Goal: Task Accomplishment & Management: Complete application form

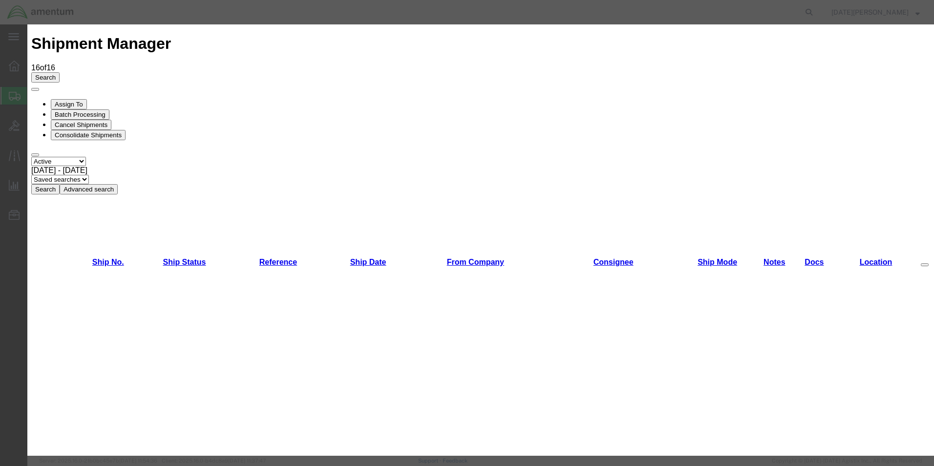
scroll to position [488, 0]
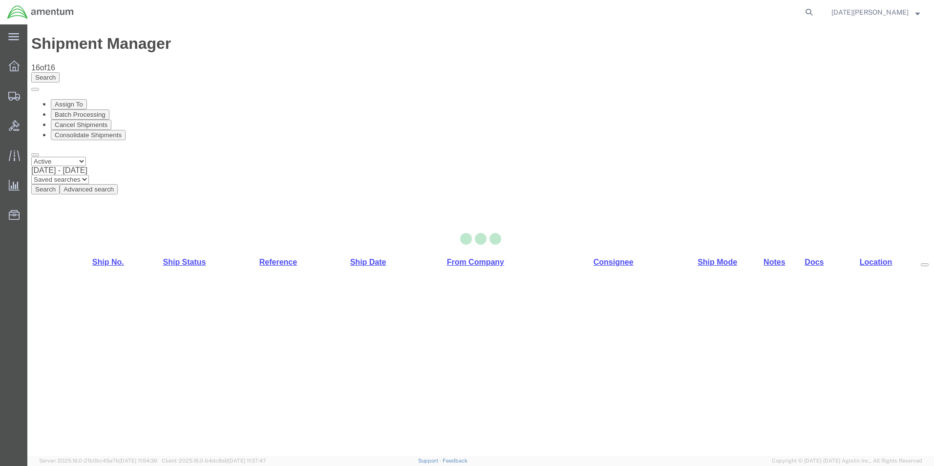
select select "49939"
select select "49947"
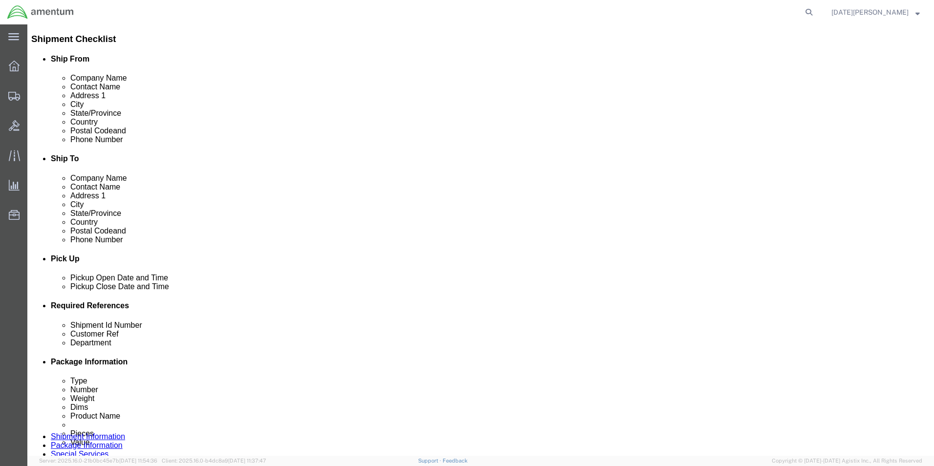
scroll to position [391, 0]
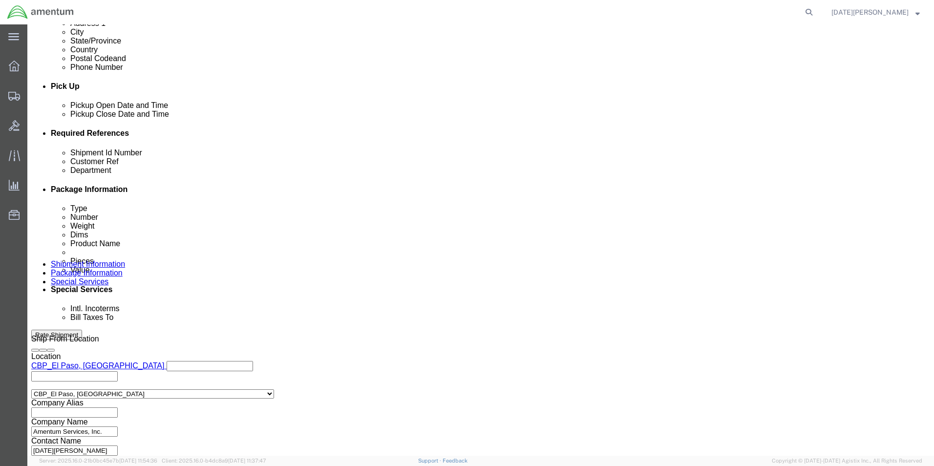
click div "Shipment Id Number"
click input "text"
type input "94625"
drag, startPoint x: 648, startPoint y: 204, endPoint x: 460, endPoint y: 213, distance: 188.8
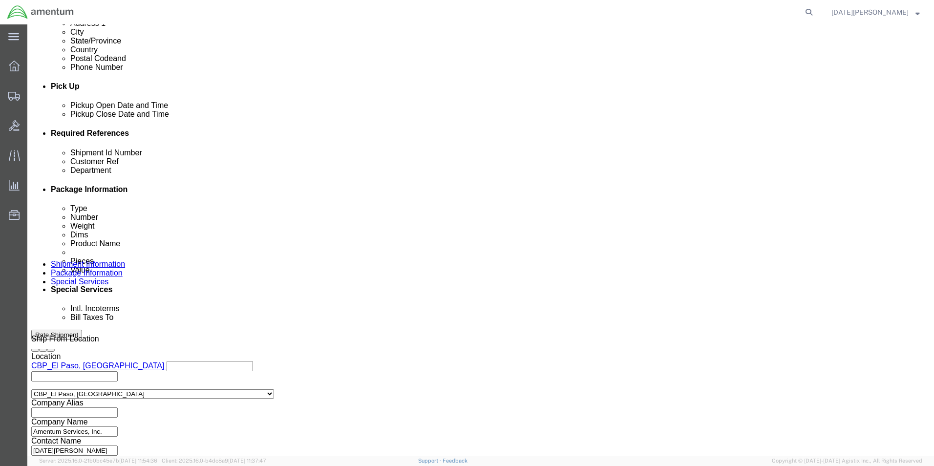
click div "Shipment Id Number 94625 Customer Ref 94625 Department cbp Select Account Type …"
type input "CBP"
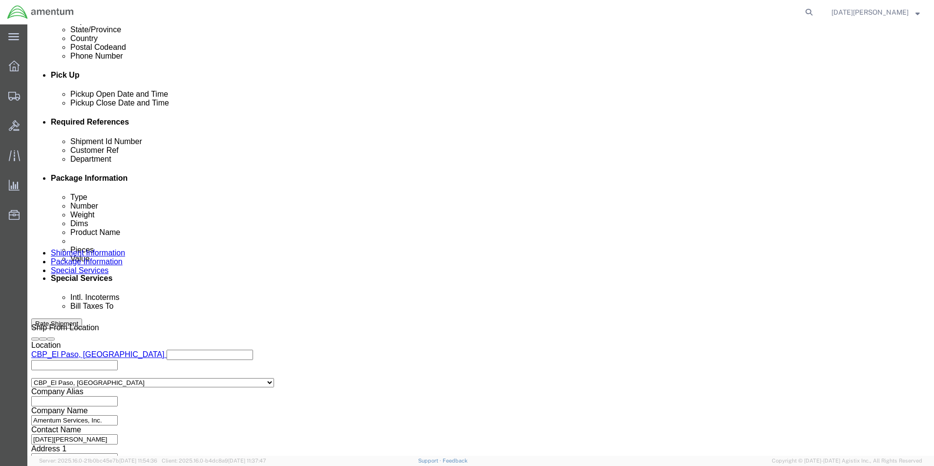
scroll to position [407, 0]
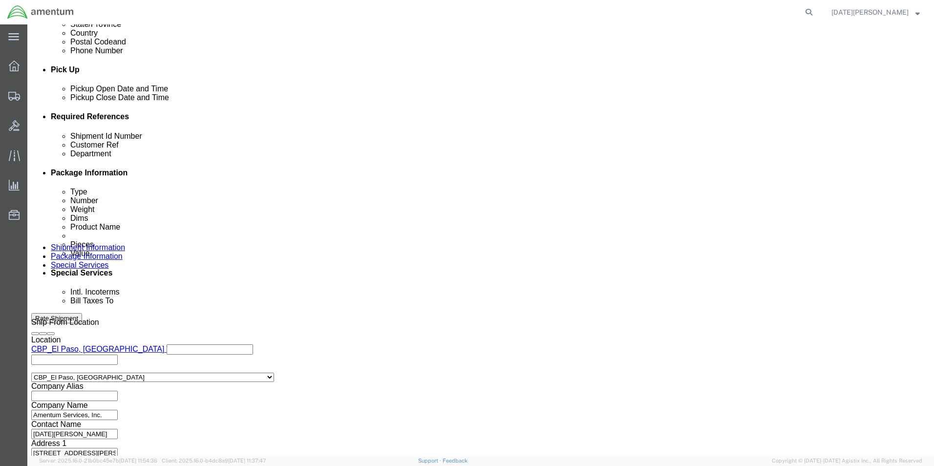
click button "Continue"
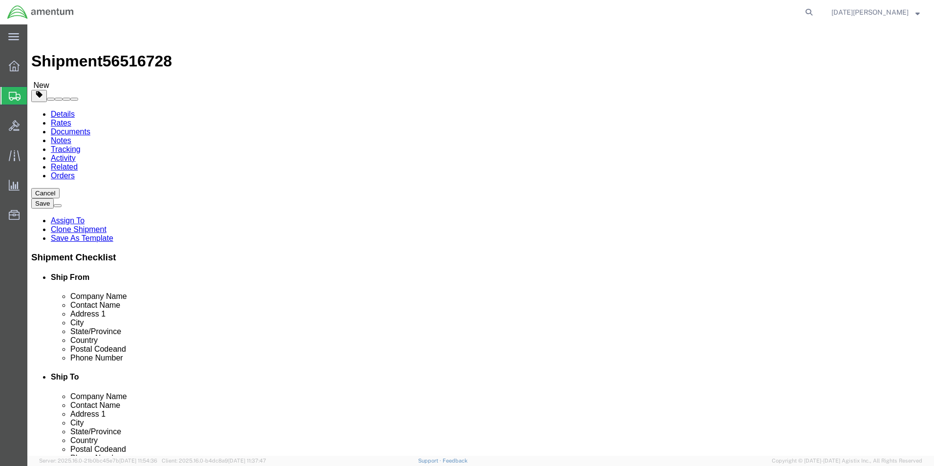
click select "Select Bale(s) Basket(s) Bolt(s) Bottle(s) Buckets Bulk Bundle(s) Can(s) Cardbo…"
select select "PAK"
click select "Select Bale(s) Basket(s) Bolt(s) Bottle(s) Buckets Bulk Bundle(s) Can(s) Cardbo…"
type input "10.25"
type input "12.75"
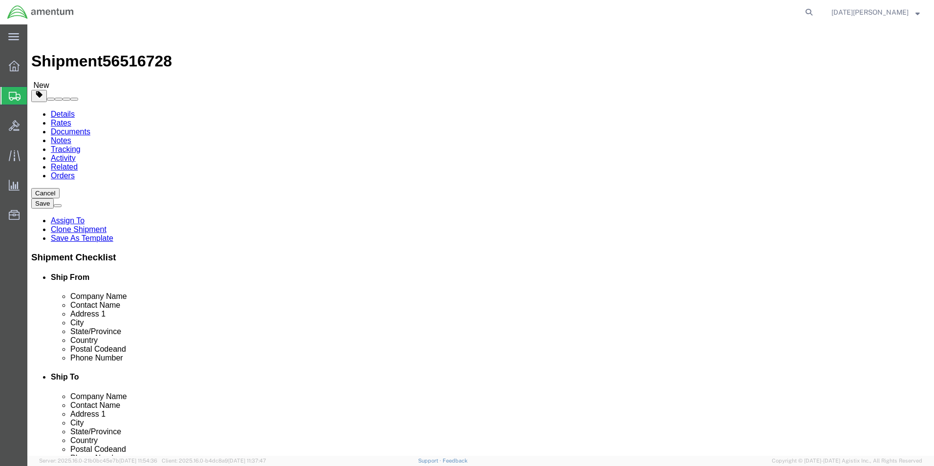
type input "1.00"
drag, startPoint x: 168, startPoint y: 232, endPoint x: 66, endPoint y: 241, distance: 102.5
click div "Package Type Select Bale(s) Basket(s) Bolt(s) Bottle(s) Buckets Bulk Bundle(s) …"
type input "0.35"
click link "Add Content"
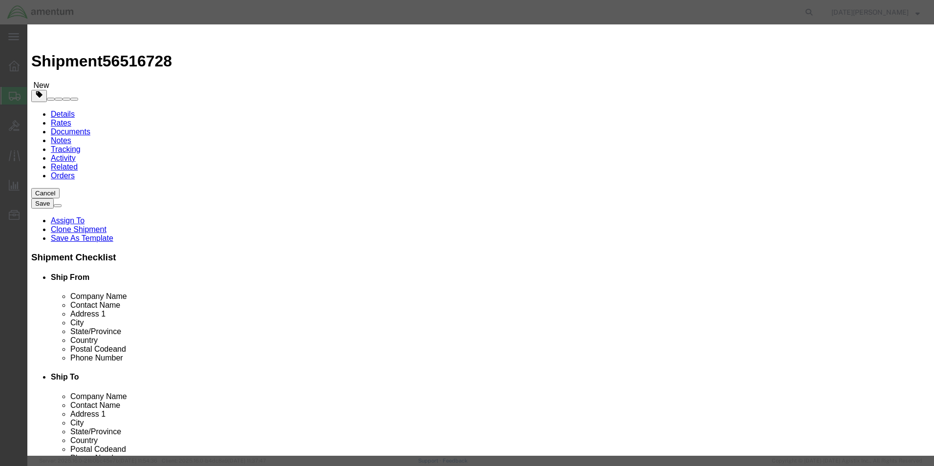
click input "text"
type input "AIRCRAFT HARDWARE"
type input "110"
type input "100"
select select "USD"
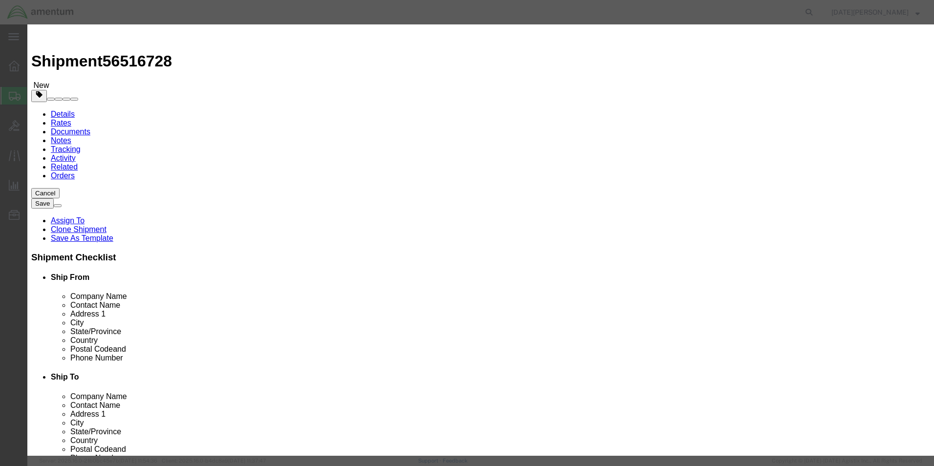
click button "Save & Close"
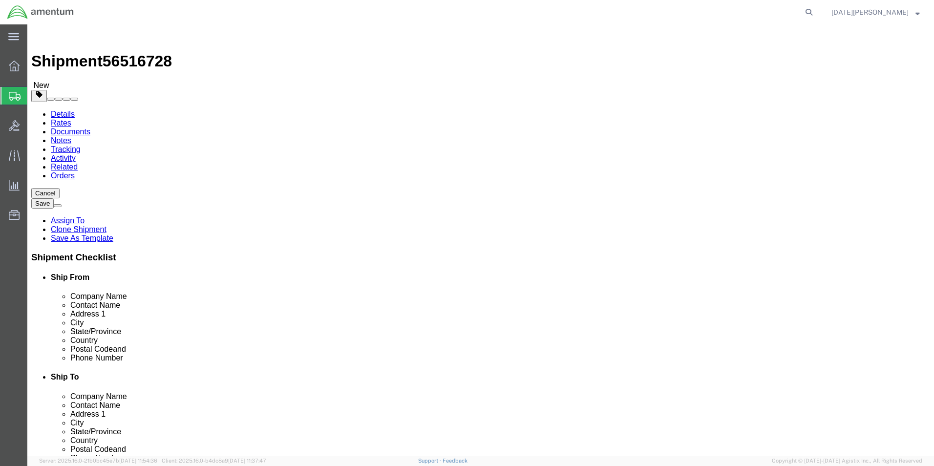
click button "Rate Shipment"
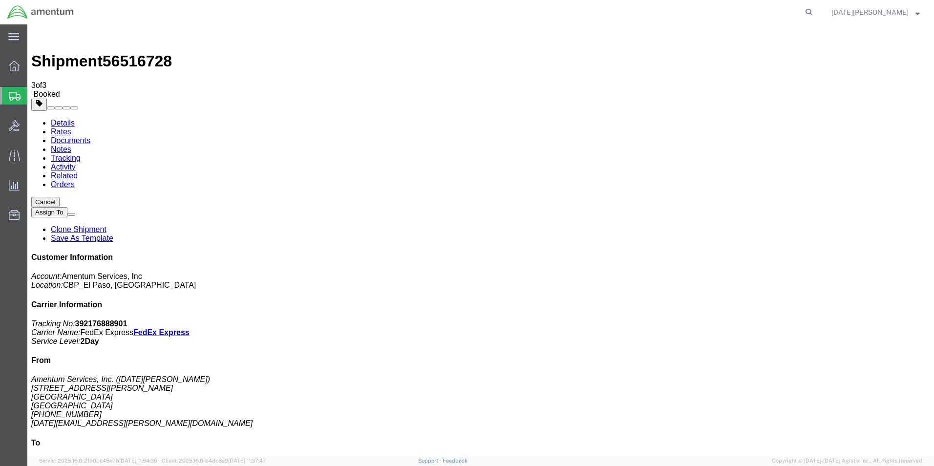
click at [0, 0] on span "Create from Template" at bounding box center [0, 0] width 0 height 0
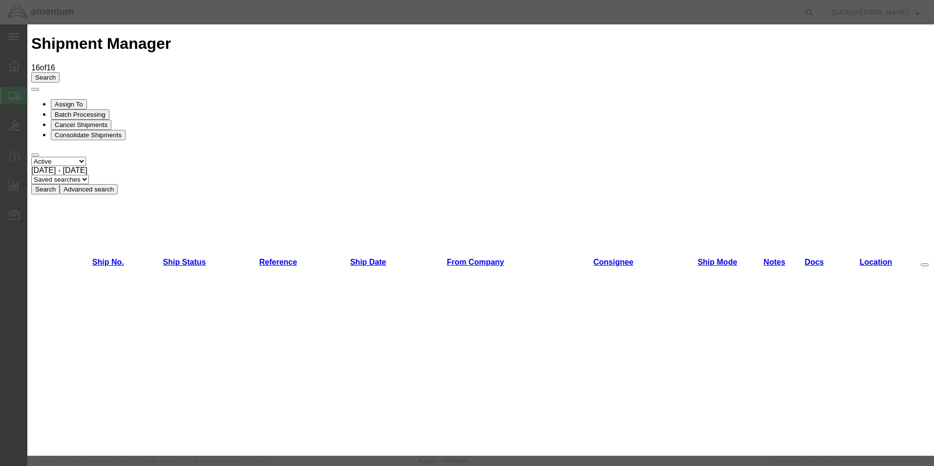
scroll to position [391, 0]
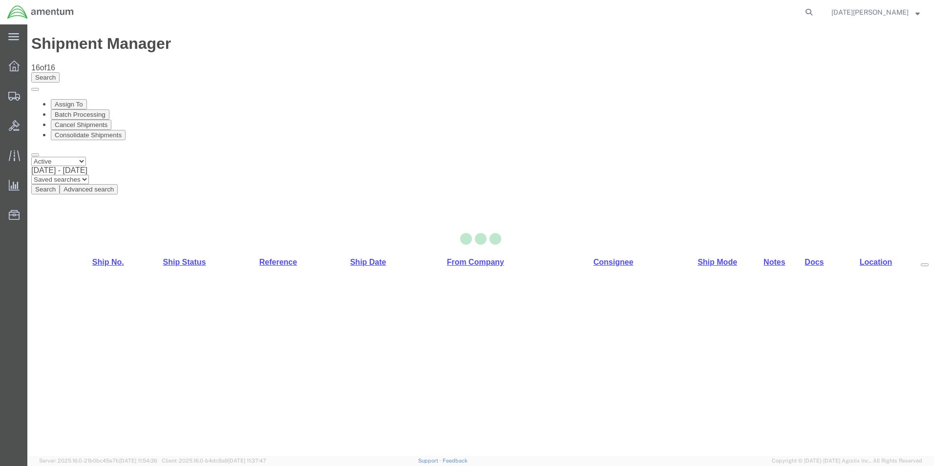
select select "49939"
select select "49930"
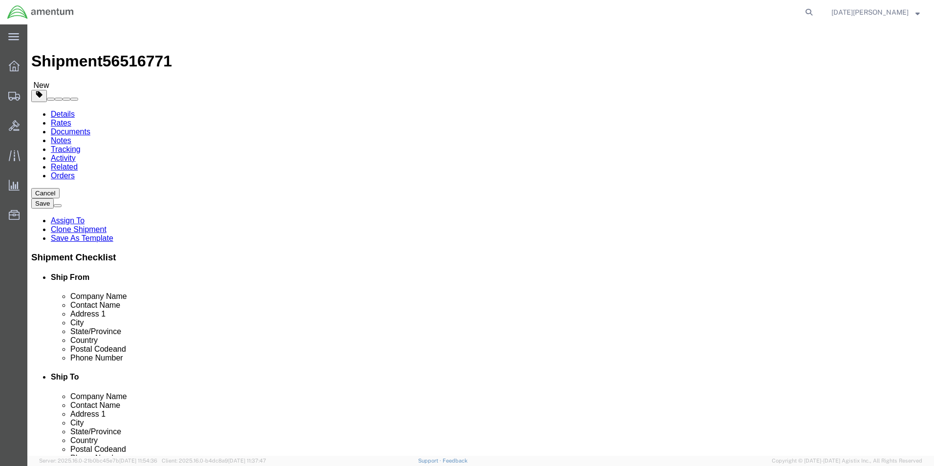
click div "Location [GEOGRAPHIC_DATA], [GEOGRAPHIC_DATA] Select My Profile Location [PHONE…"
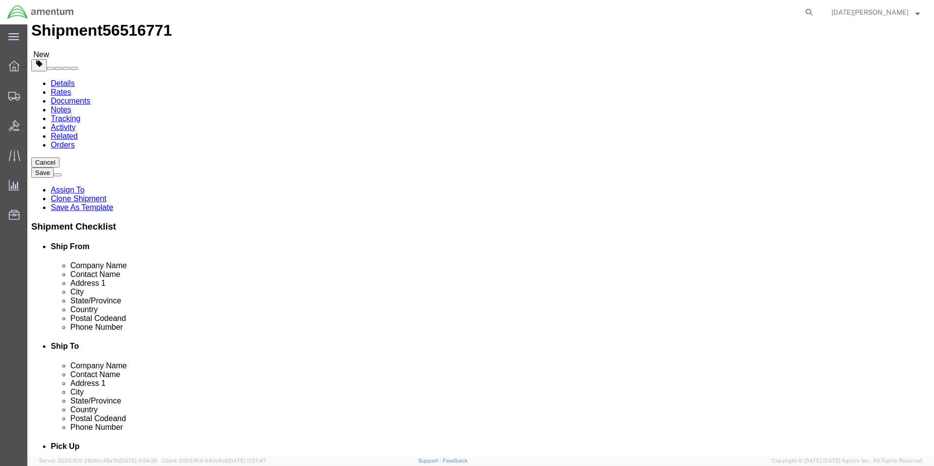
scroll to position [293, 0]
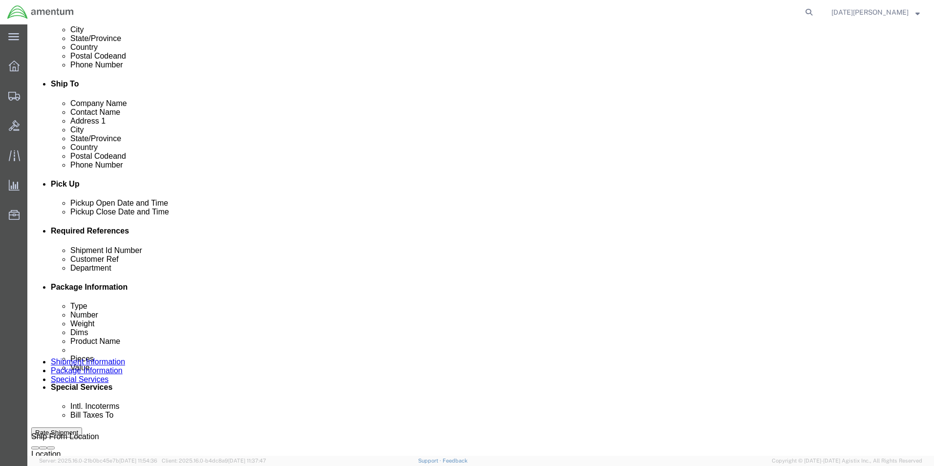
click input "text"
type input "94591"
type input "CBP"
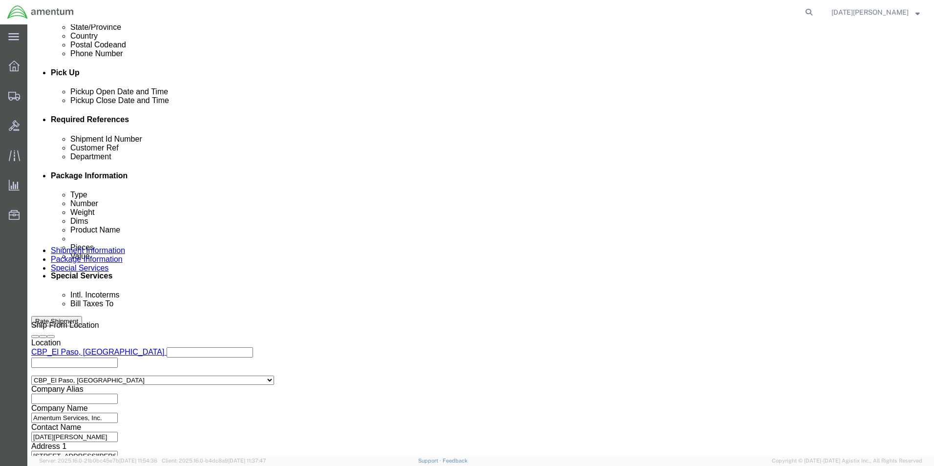
scroll to position [407, 0]
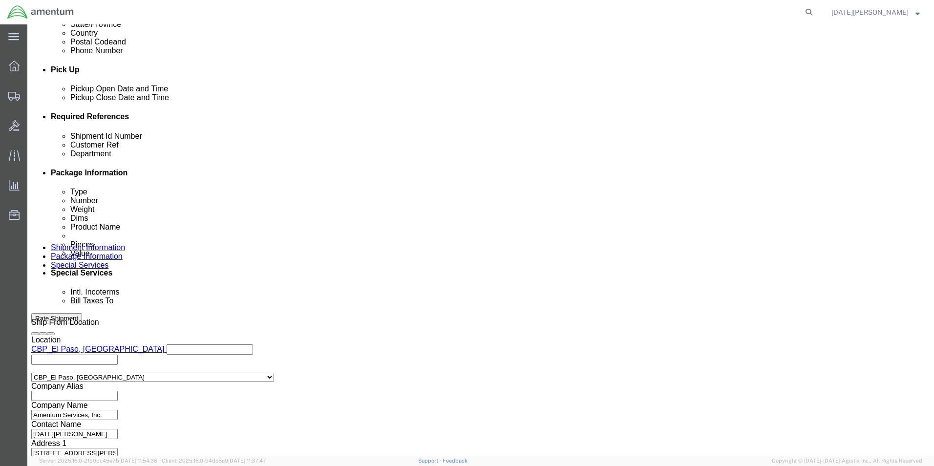
click button "Continue"
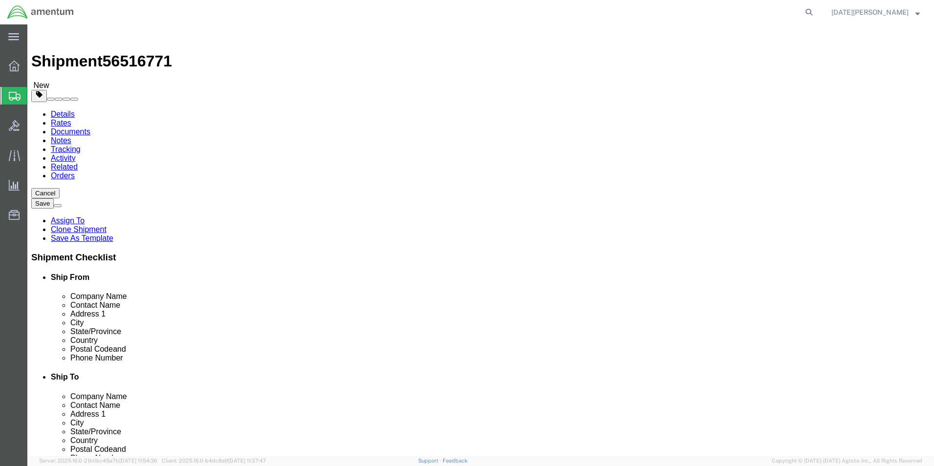
click select "Select Bale(s) Basket(s) Bolt(s) Bottle(s) Buckets Bulk Bundle(s) Can(s) Cardbo…"
select select "PAK"
click select "Select Bale(s) Basket(s) Bolt(s) Bottle(s) Buckets Bulk Bundle(s) Can(s) Cardbo…"
type input "10.25"
type input "12.75"
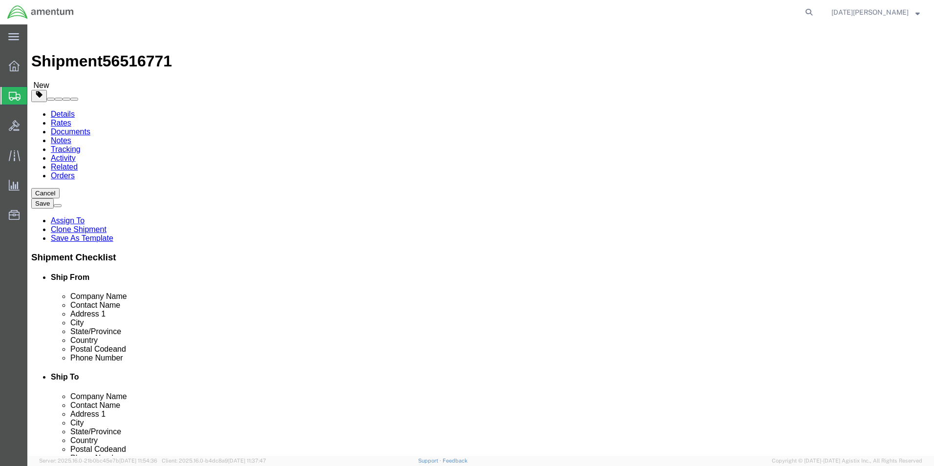
type input "1.00"
drag, startPoint x: 164, startPoint y: 224, endPoint x: 29, endPoint y: 235, distance: 135.3
click div "Package Type Select Bale(s) Basket(s) Bolt(s) Bottle(s) Buckets Bulk Bundle(s) …"
type input "0.15"
click link "Add Content"
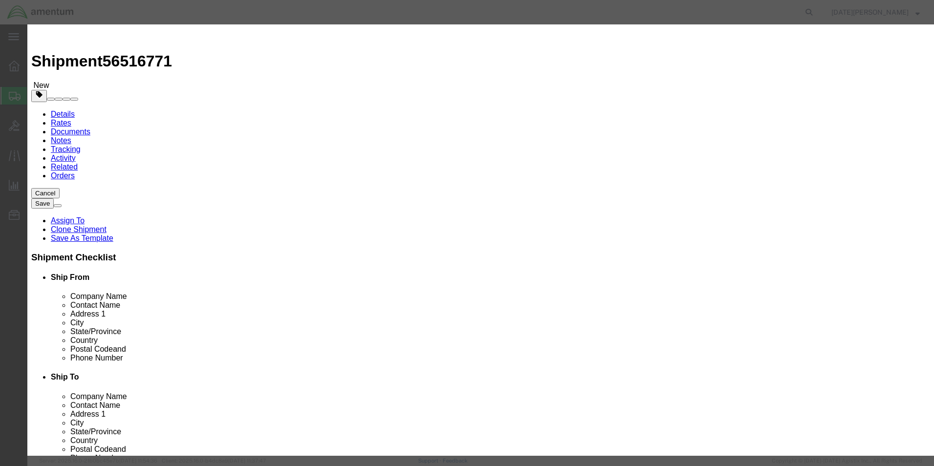
click div "Commodity library"
click input "text"
type input "O-RINGS AIRCRAFT"
type input "4"
type input "25"
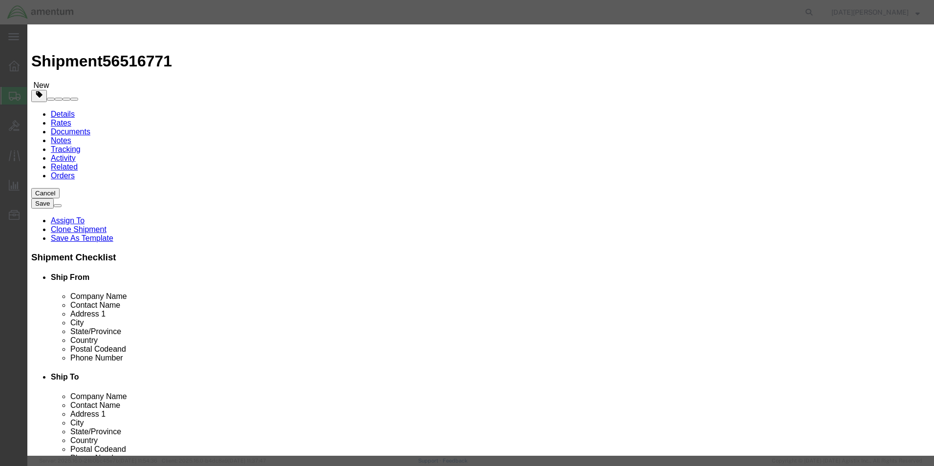
select select "USD"
click button "Save & Close"
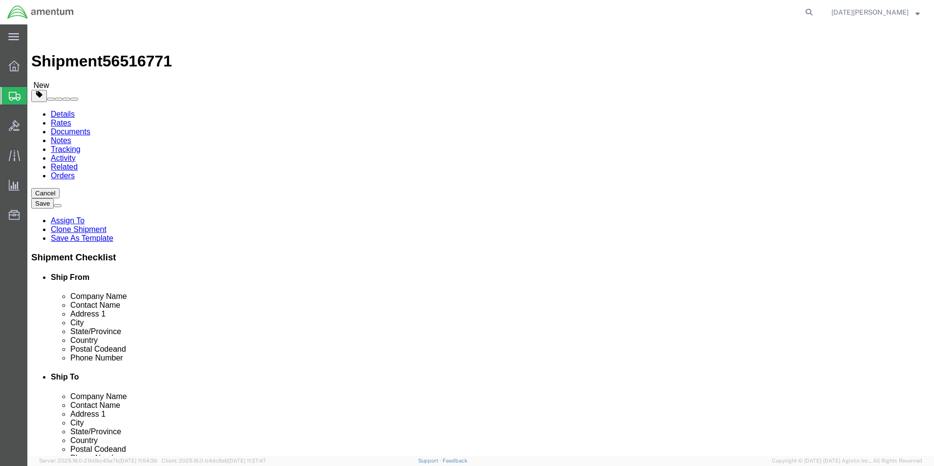
click button "Rate Shipment"
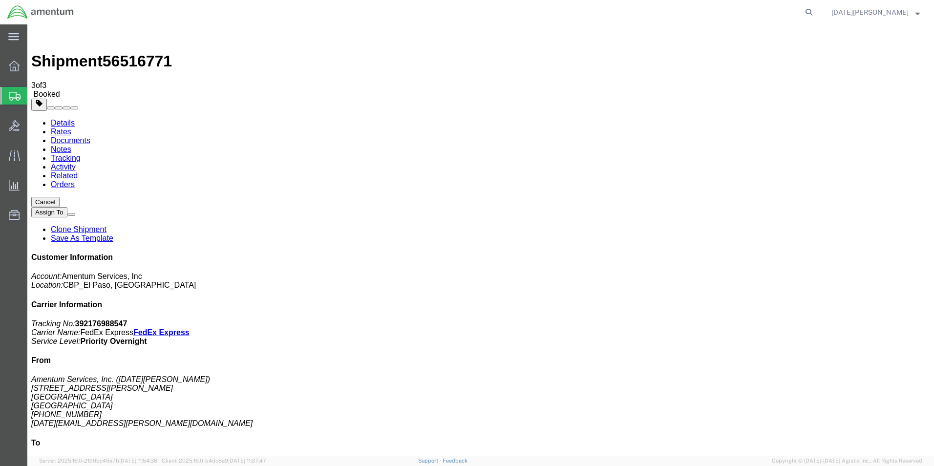
click at [0, 0] on span "Create from Template" at bounding box center [0, 0] width 0 height 0
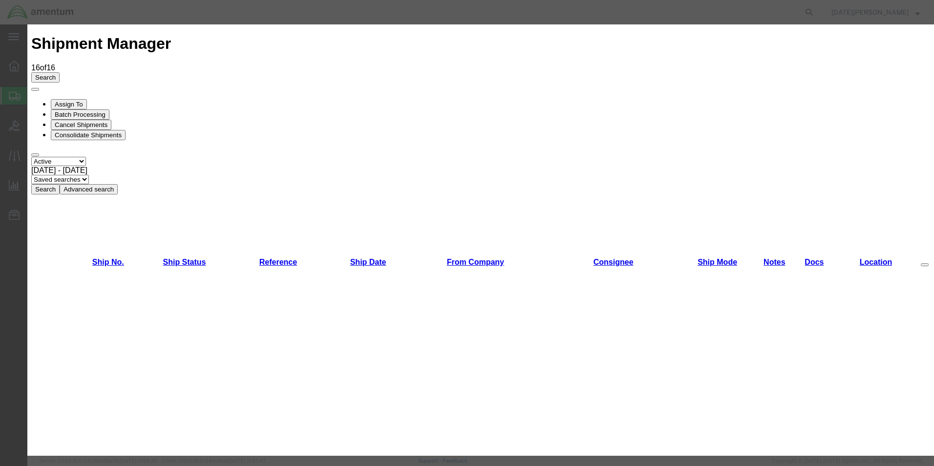
scroll to position [440, 0]
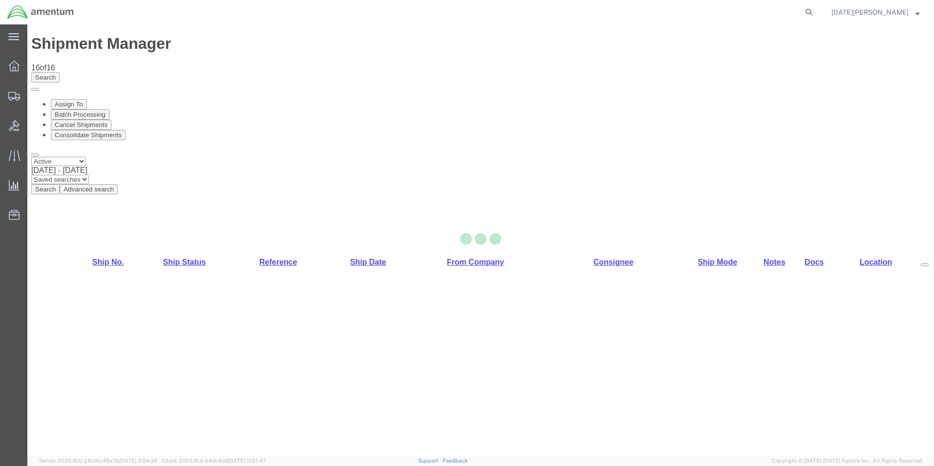
select select "49939"
select select "49940"
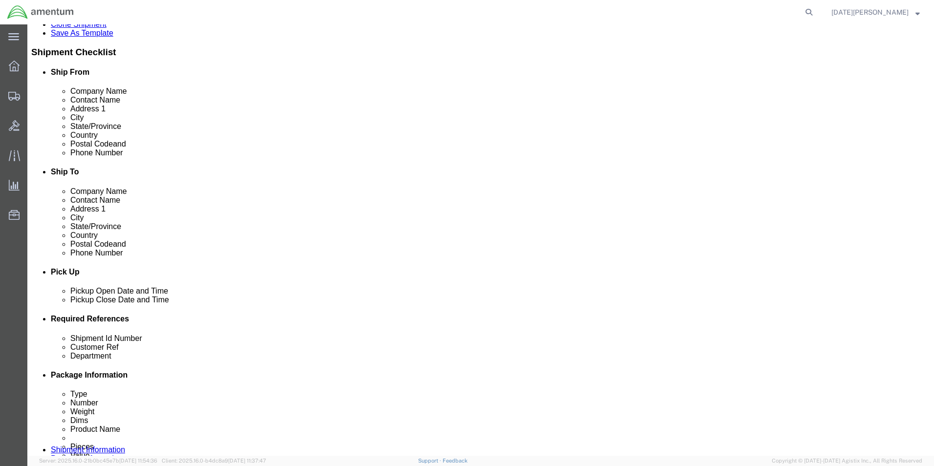
scroll to position [342, 0]
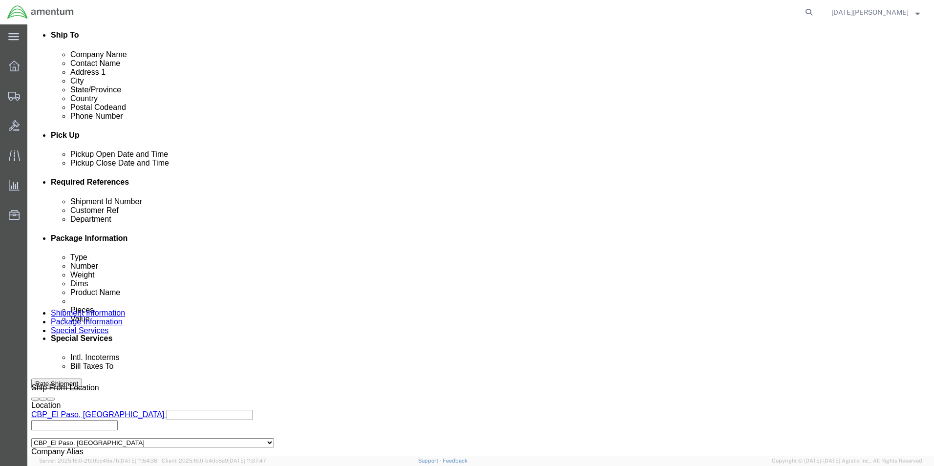
click input "text"
type input "94626"
type input "CBP"
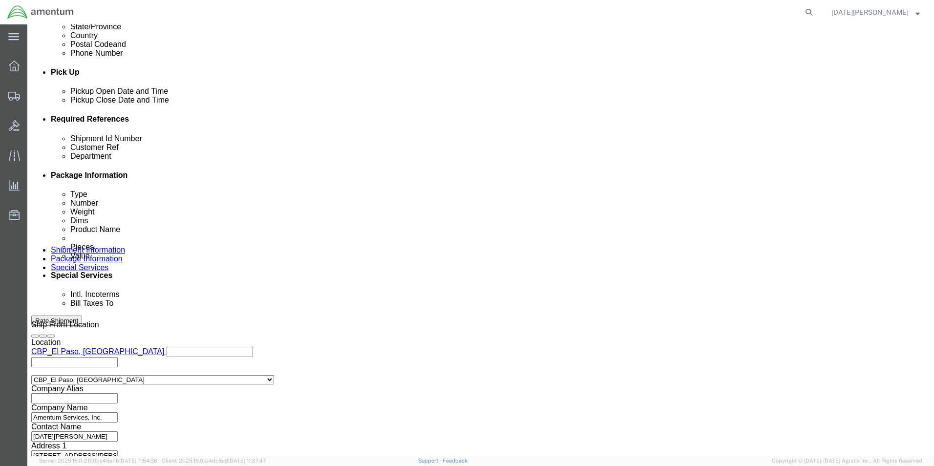
scroll to position [407, 0]
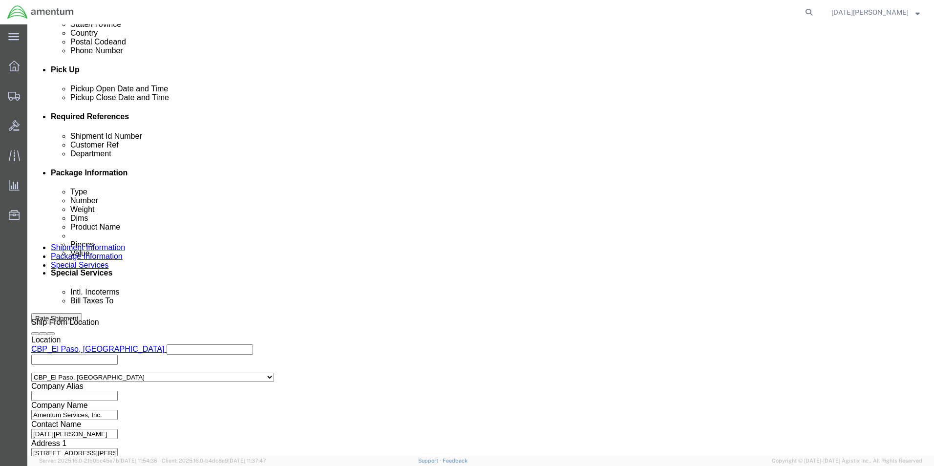
click button "Continue"
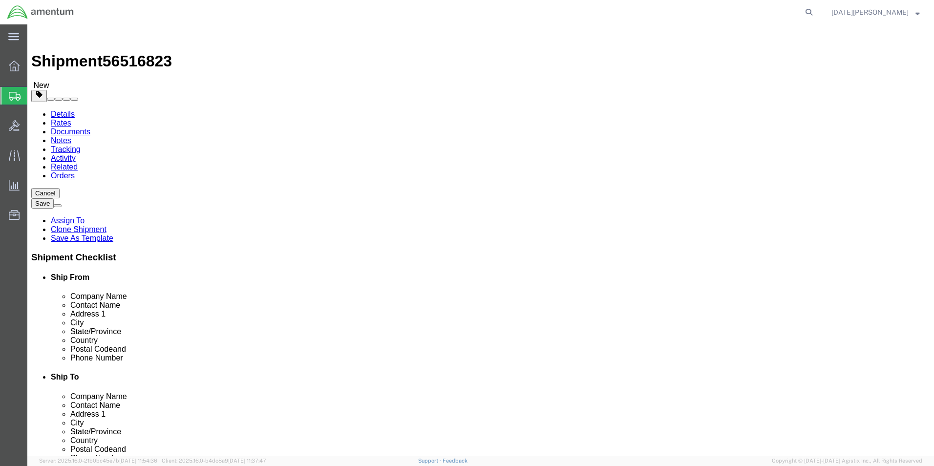
click select "Select Bale(s) Basket(s) Bolt(s) Bottle(s) Buckets Bulk Bundle(s) Can(s) Cardbo…"
select select "PAK"
click select "Select Bale(s) Basket(s) Bolt(s) Bottle(s) Buckets Bulk Bundle(s) Can(s) Cardbo…"
type input "10.25"
type input "12.75"
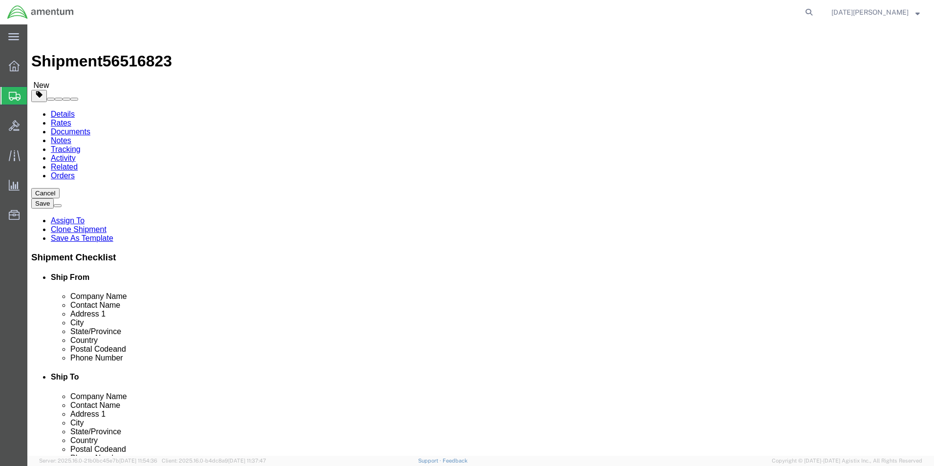
type input "1.00"
drag, startPoint x: 166, startPoint y: 227, endPoint x: 116, endPoint y: 225, distance: 49.9
click div "Weight 0.00 Select kgs lbs Ship. t°"
type input "0.15"
click link "Add Content"
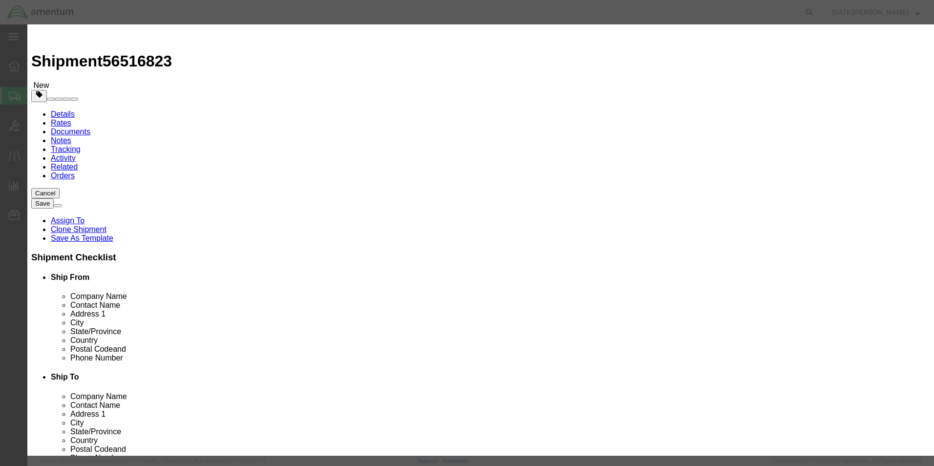
click input "text"
type input "AIRCRAFT SHIM"
type input "1"
type input "50"
select select "USD"
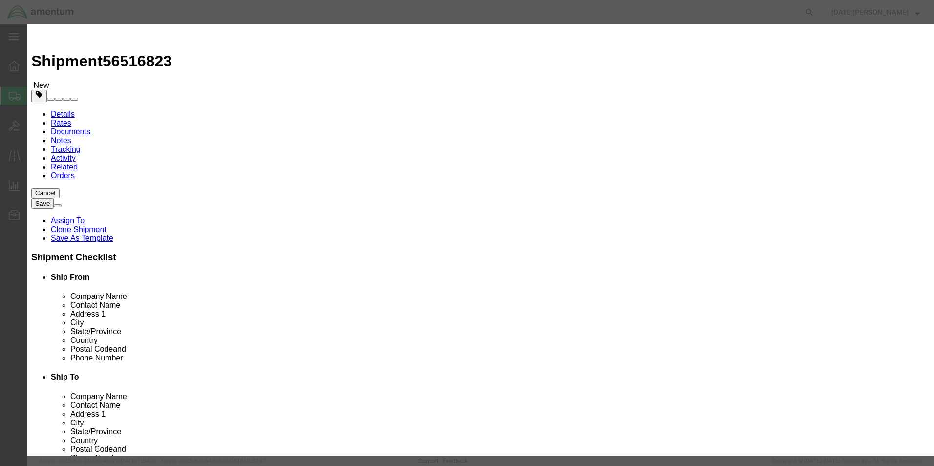
click button "Save & Close"
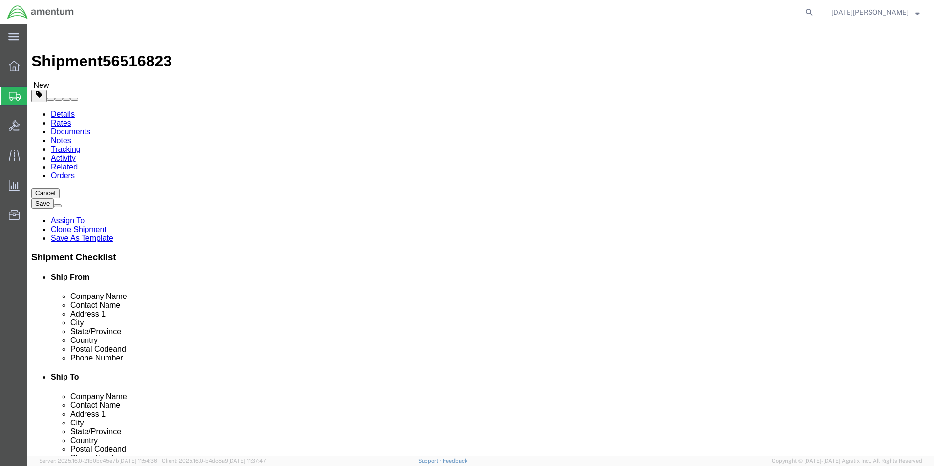
click button "Rate Shipment"
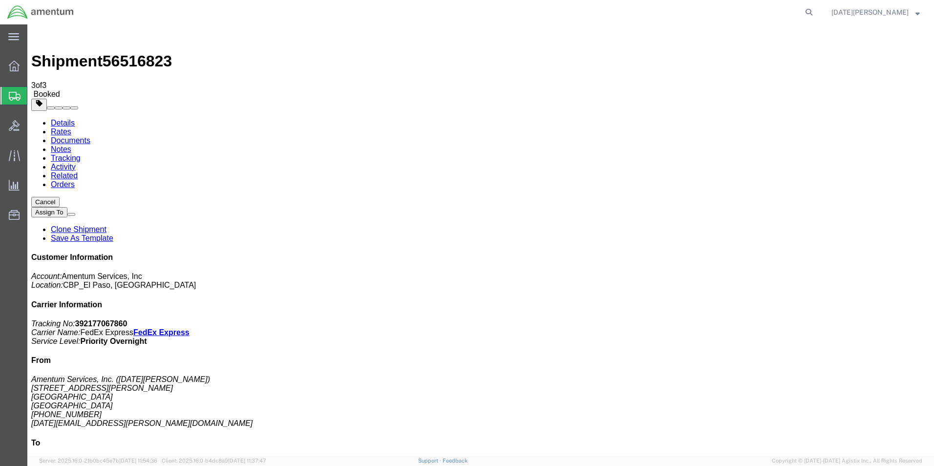
drag, startPoint x: 405, startPoint y: 177, endPoint x: 411, endPoint y: 243, distance: 65.7
click at [0, 0] on span "Create from Template" at bounding box center [0, 0] width 0 height 0
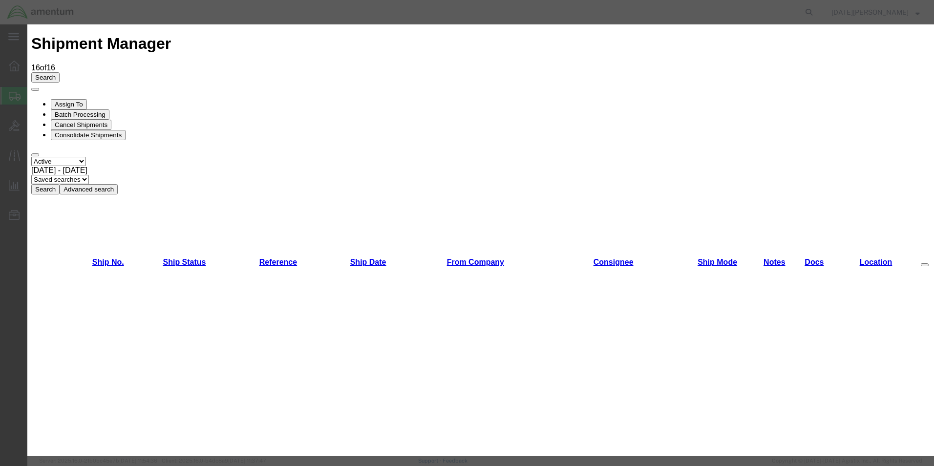
scroll to position [586, 0]
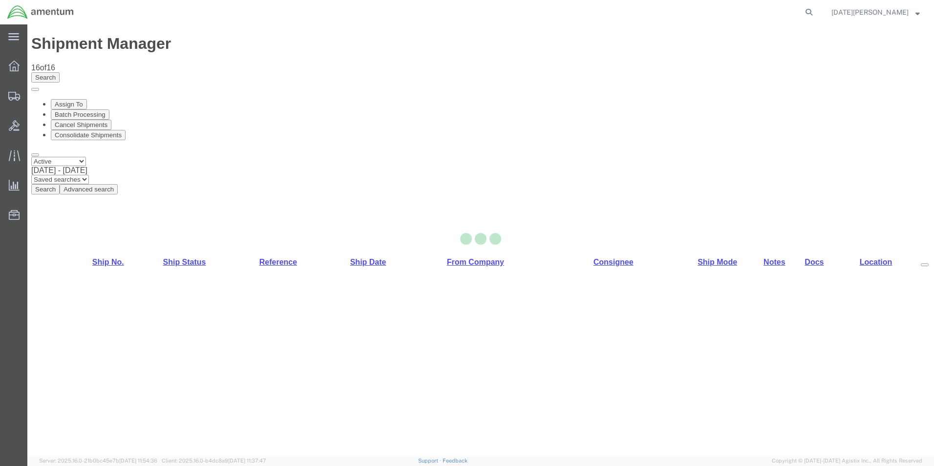
select select "49939"
select select "49918"
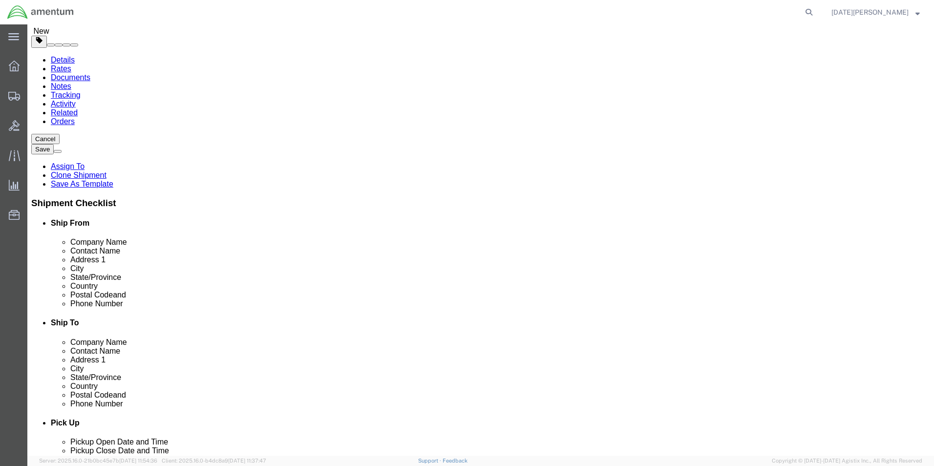
scroll to position [293, 0]
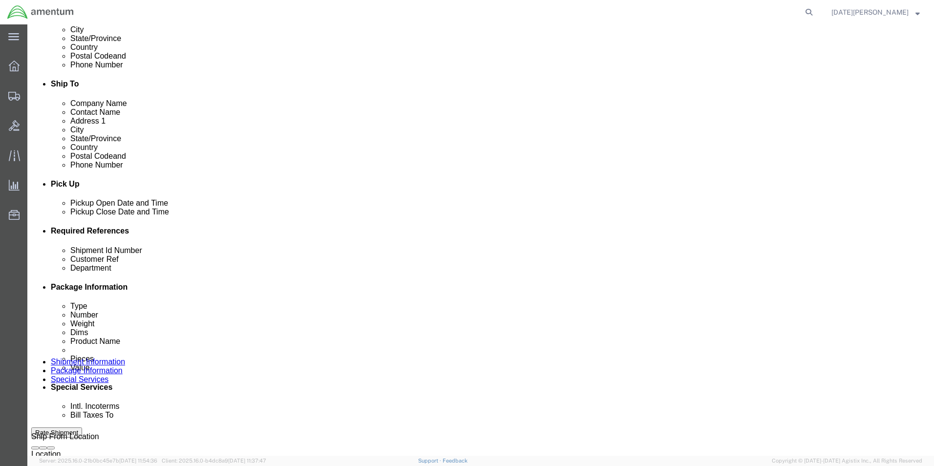
click input "text"
type input "94581"
type input "CBP"
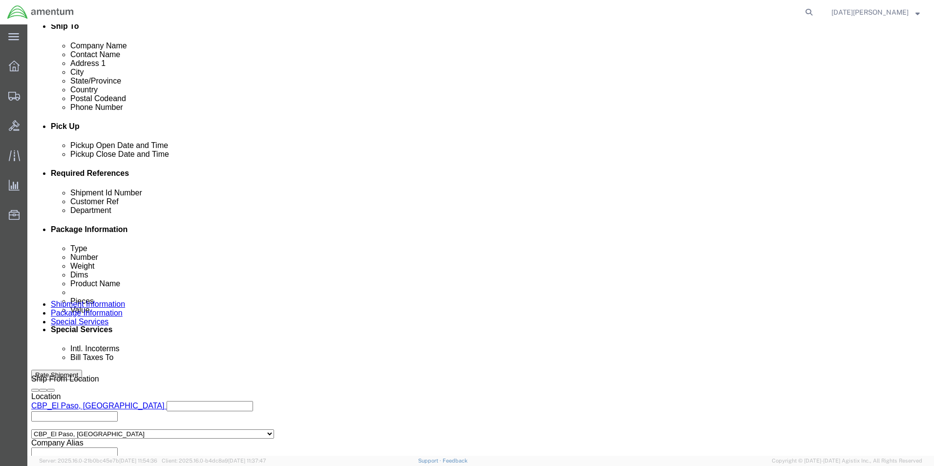
scroll to position [407, 0]
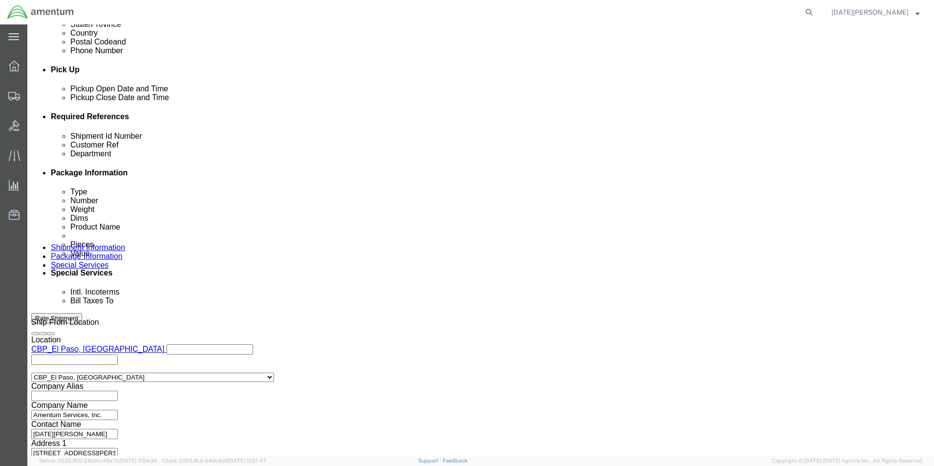
click div "Please fix the following errors Ship From Location Location [GEOGRAPHIC_DATA], …"
click button "Continue"
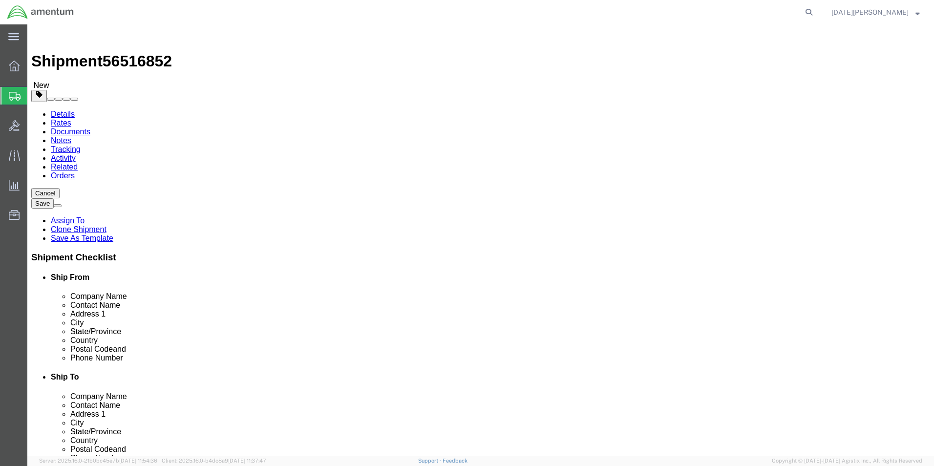
click select "Select Bale(s) Basket(s) Bolt(s) Bottle(s) Buckets Bulk Bundle(s) Can(s) Cardbo…"
select select "SBX"
click select "Select Bale(s) Basket(s) Bolt(s) Bottle(s) Buckets Bulk Bundle(s) Can(s) Cardbo…"
type input "12.25"
type input "11.00"
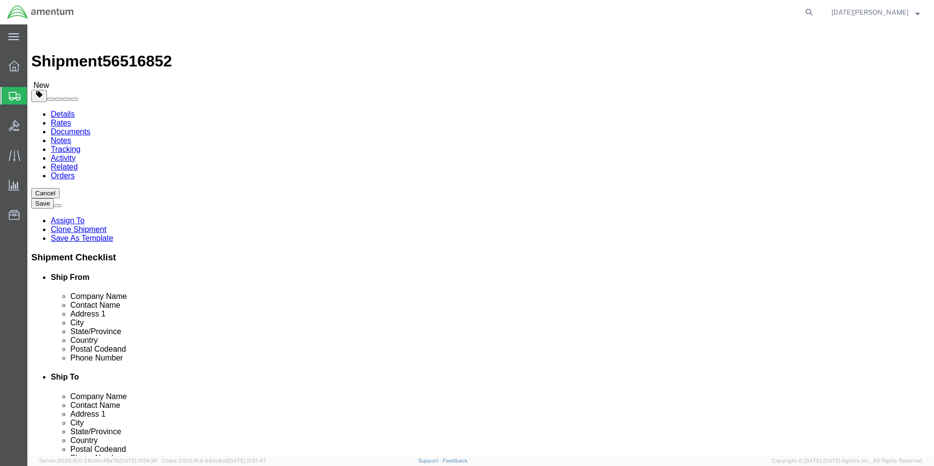
type input "1.50"
drag, startPoint x: 156, startPoint y: 225, endPoint x: 0, endPoint y: 212, distance: 156.3
click div "# 1 1 x Small Box Package Type Select Bale(s) Basket(s) Bolt(s) Bottle(s) Bucke…"
type input "0.70"
click link "Add Content"
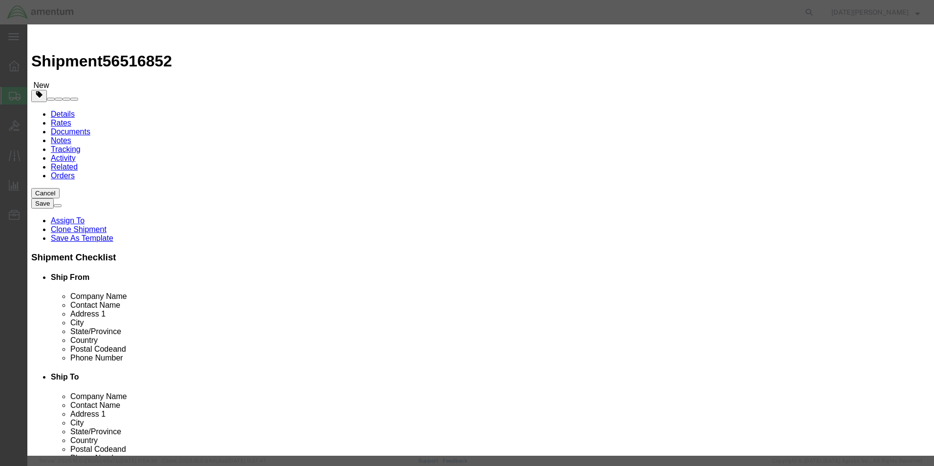
click input "text"
type input "AIRCRAFT ORINGS"
type input "10"
type input "150"
select select "USD"
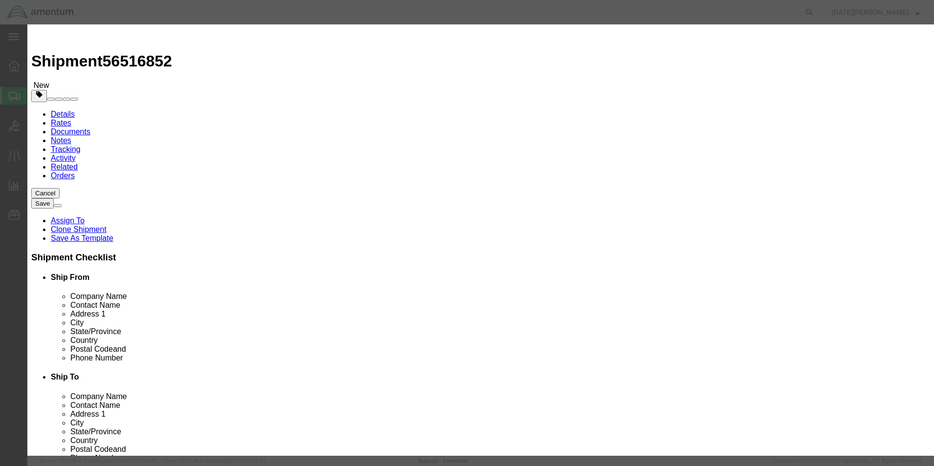
click button "Save & Close"
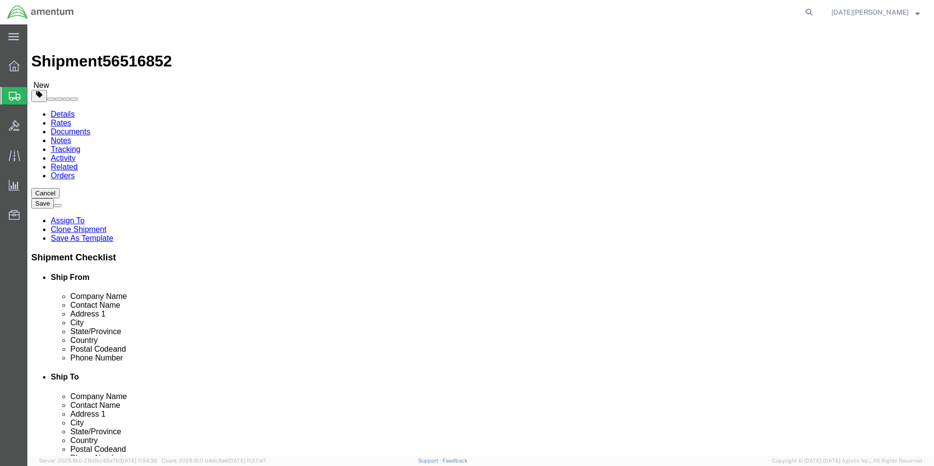
click button "Rate Shipment"
